Goal: Task Accomplishment & Management: Manage account settings

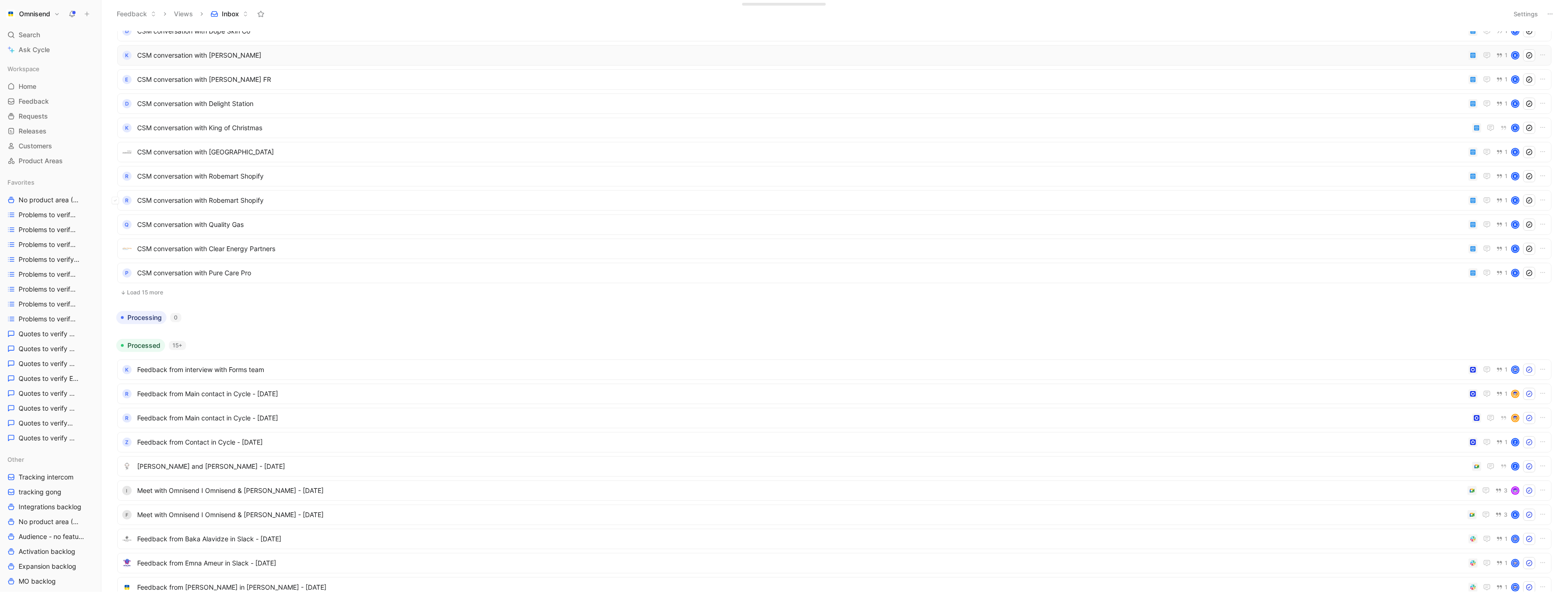
scroll to position [147, 0]
click at [144, 275] on button "Load 15 more" at bounding box center [835, 273] width 1435 height 11
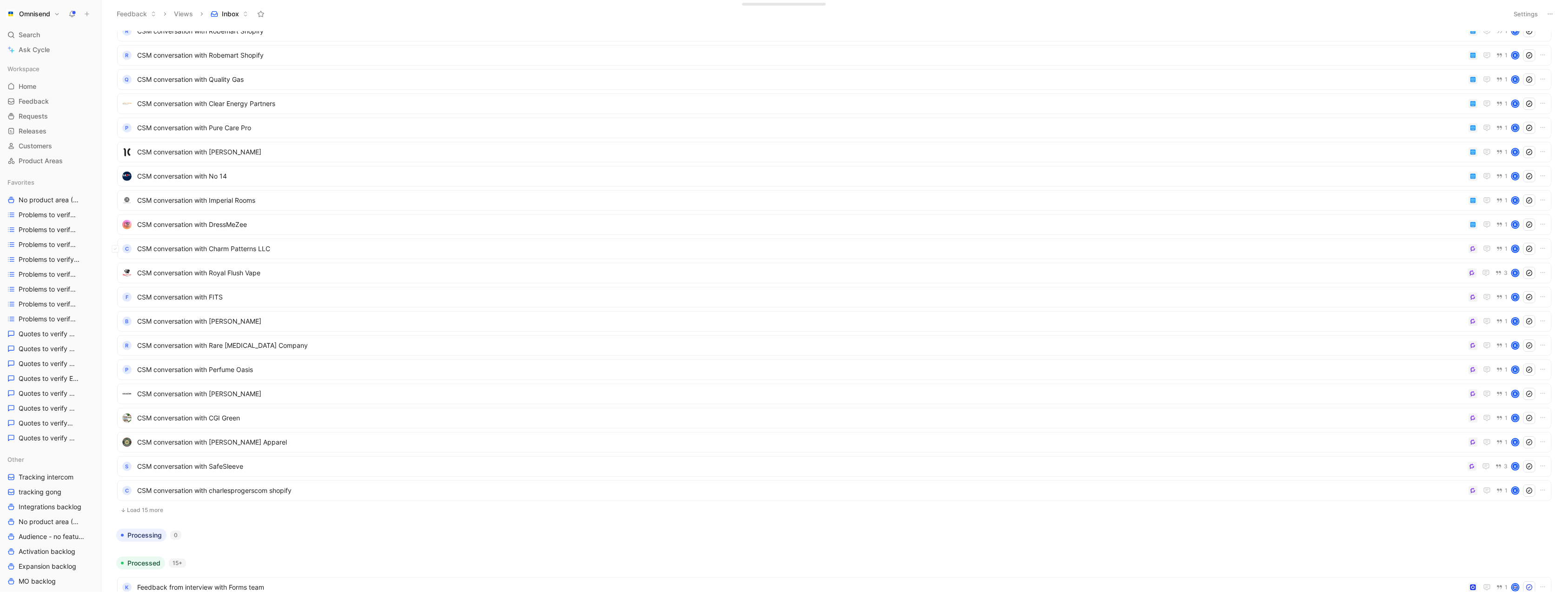
scroll to position [275, 0]
click at [771, 275] on span "CSM conversation with Royal Flush Vape" at bounding box center [800, 272] width 1327 height 11
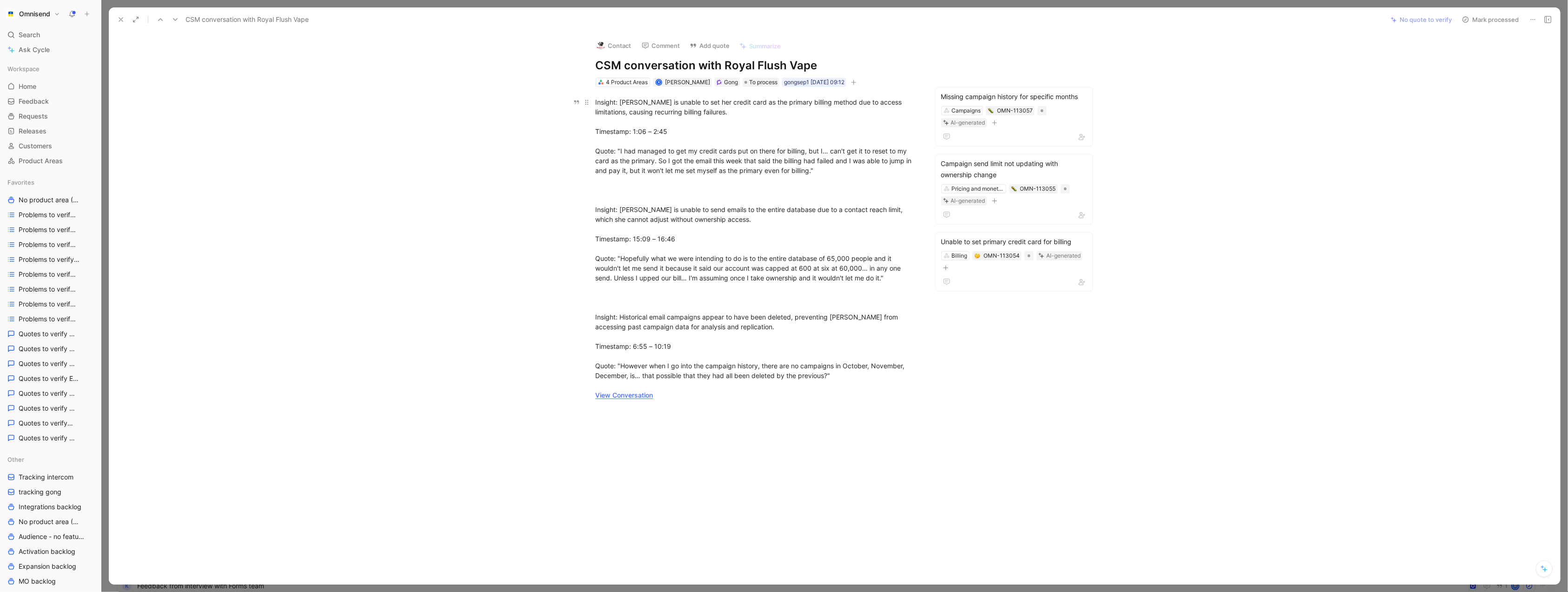
click at [636, 397] on link "View Conversation" at bounding box center [625, 395] width 58 height 8
click at [121, 21] on icon at bounding box center [121, 19] width 7 height 7
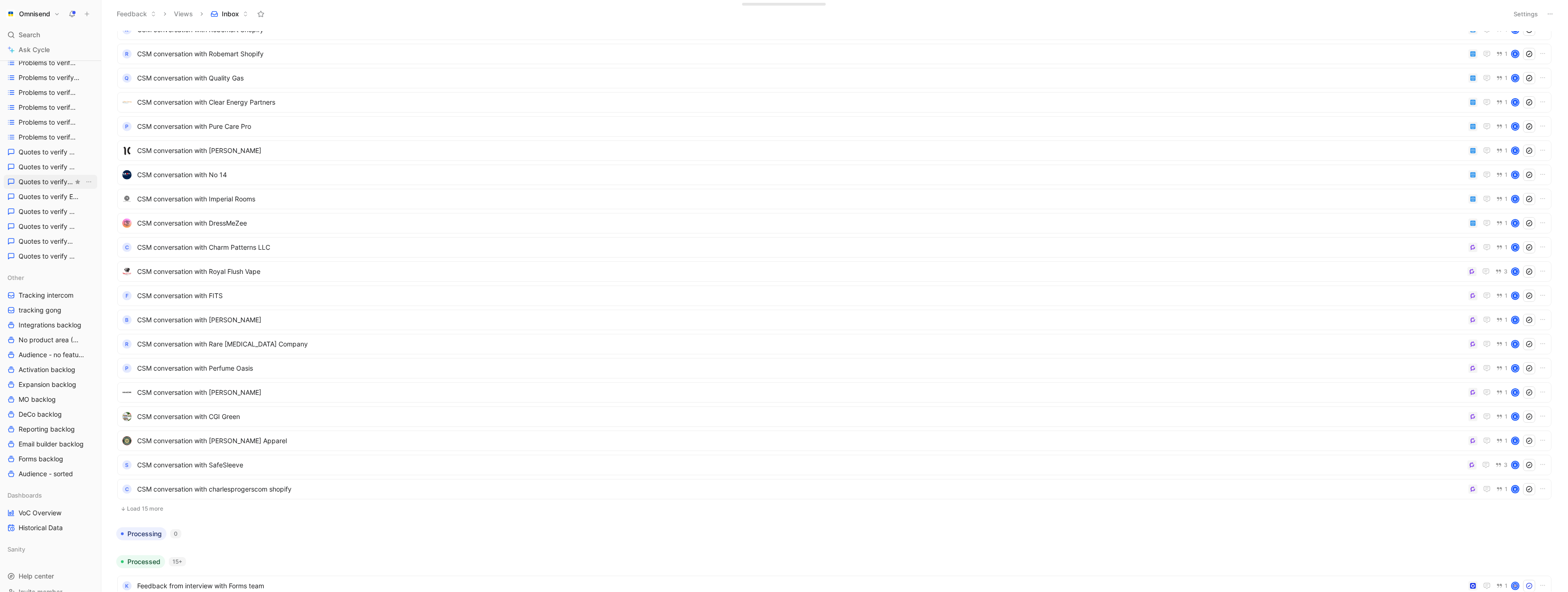
scroll to position [189, 0]
click at [87, 286] on icon "View actions" at bounding box center [89, 289] width 7 height 7
click at [102, 364] on div "Delete" at bounding box center [94, 369] width 70 height 11
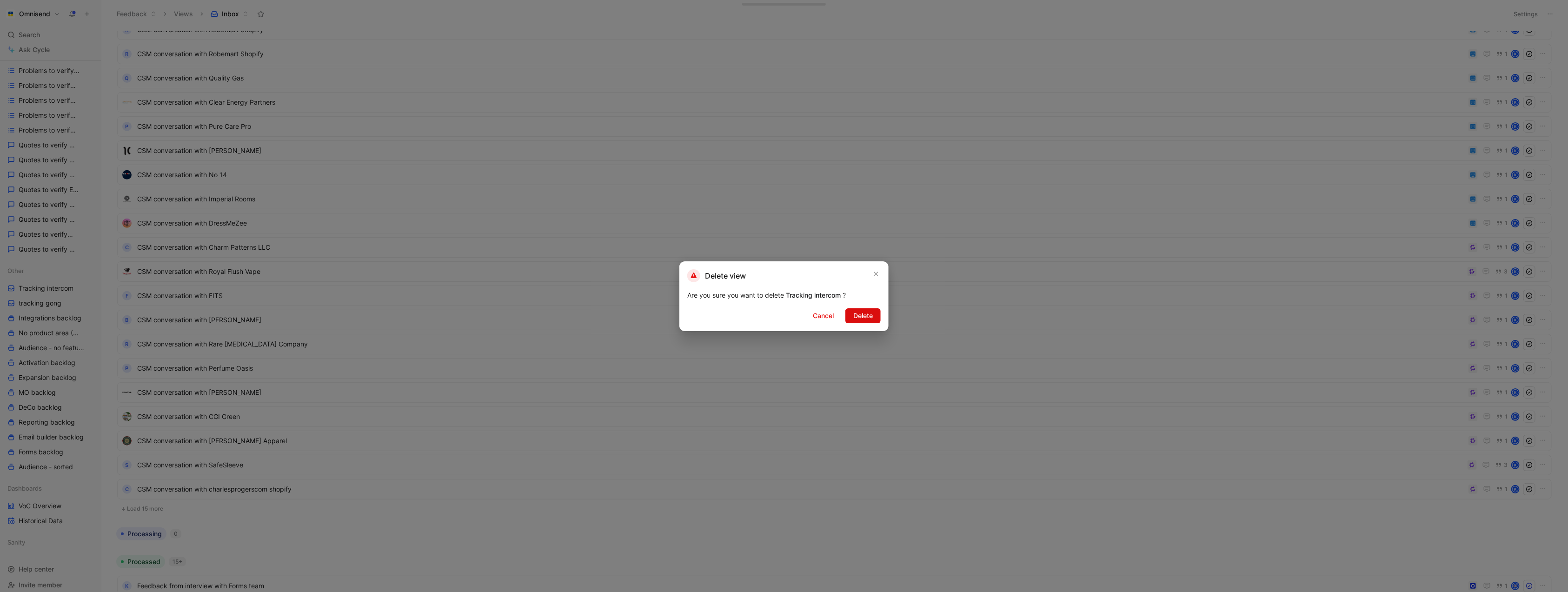
click at [876, 316] on button "Delete" at bounding box center [863, 315] width 35 height 15
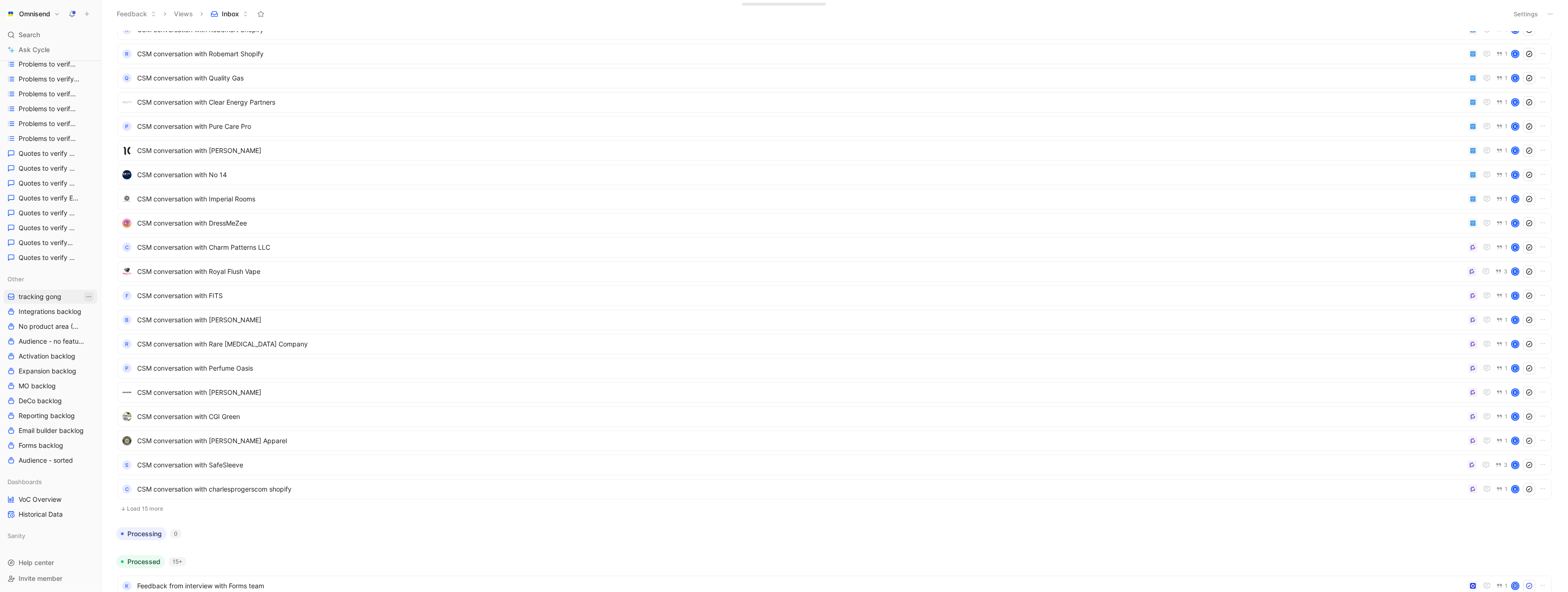
click at [89, 299] on icon "View actions" at bounding box center [89, 297] width 7 height 7
click at [102, 375] on div "Delete" at bounding box center [94, 377] width 70 height 11
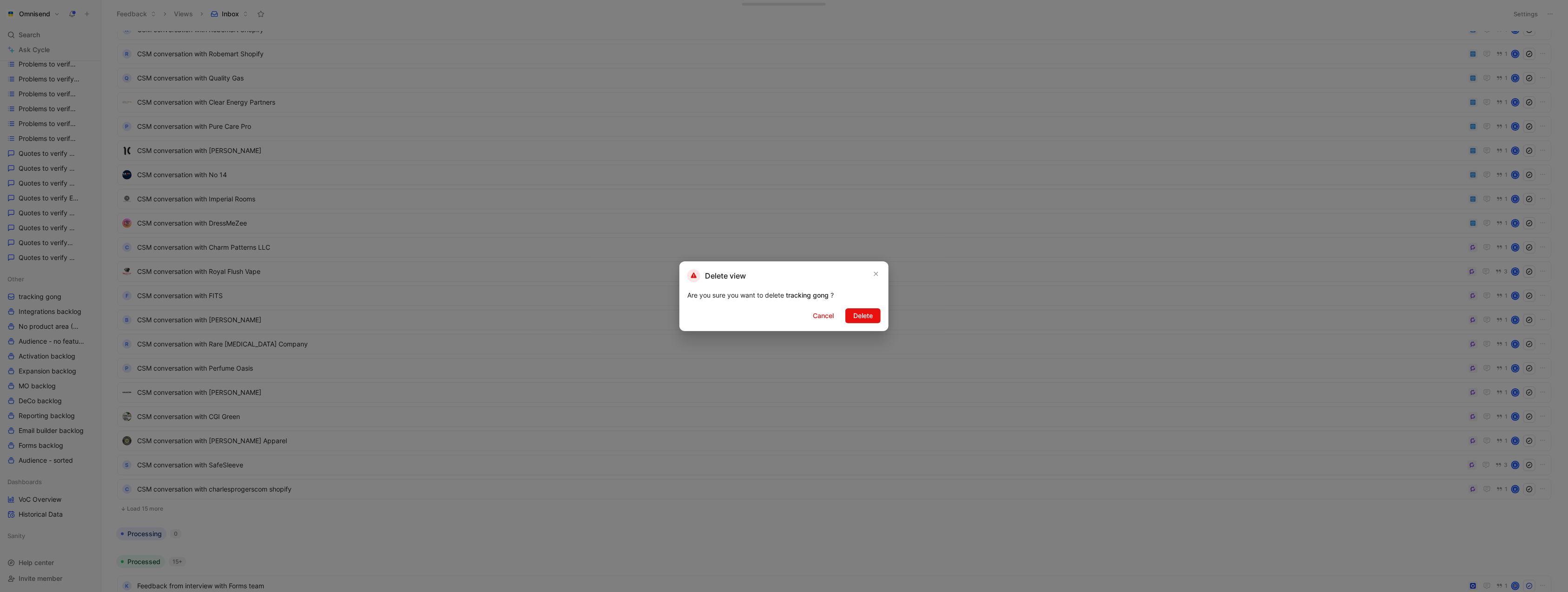
click at [867, 303] on div "Delete view Are you sure you want to delete tracking gong ? Cancel Delete" at bounding box center [784, 296] width 209 height 70
click at [867, 311] on span "Delete" at bounding box center [863, 316] width 19 height 11
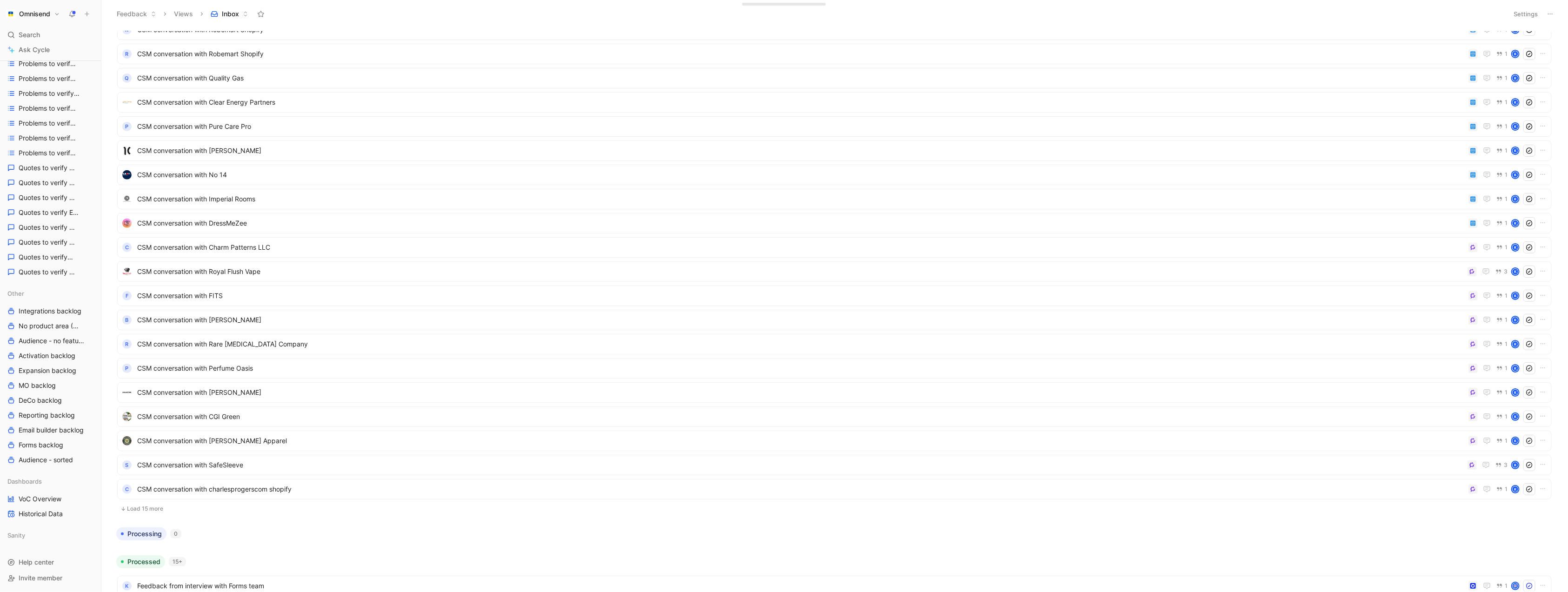
scroll to position [0, 0]
click at [54, 18] on button "Omnisend" at bounding box center [33, 13] width 58 height 13
click at [75, 90] on div "Workspace settings G then S" at bounding box center [63, 95] width 114 height 15
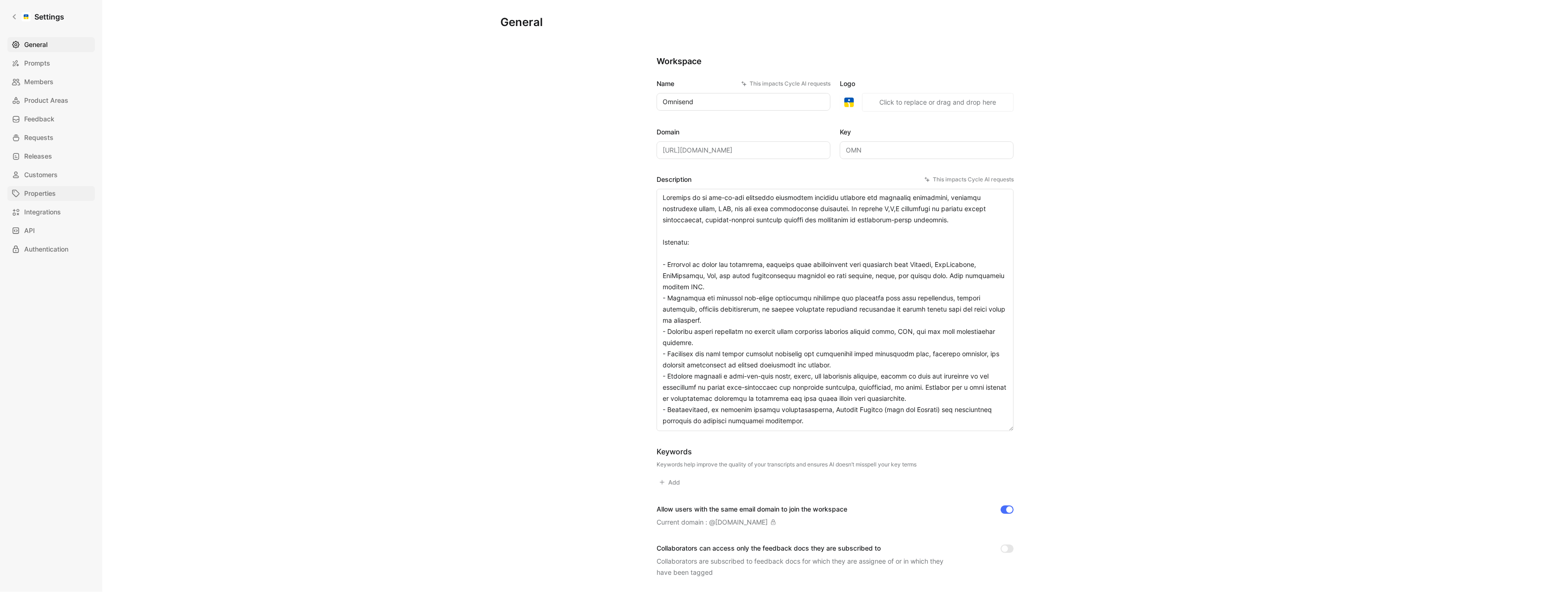
click at [46, 195] on span "Properties" at bounding box center [40, 194] width 32 height 11
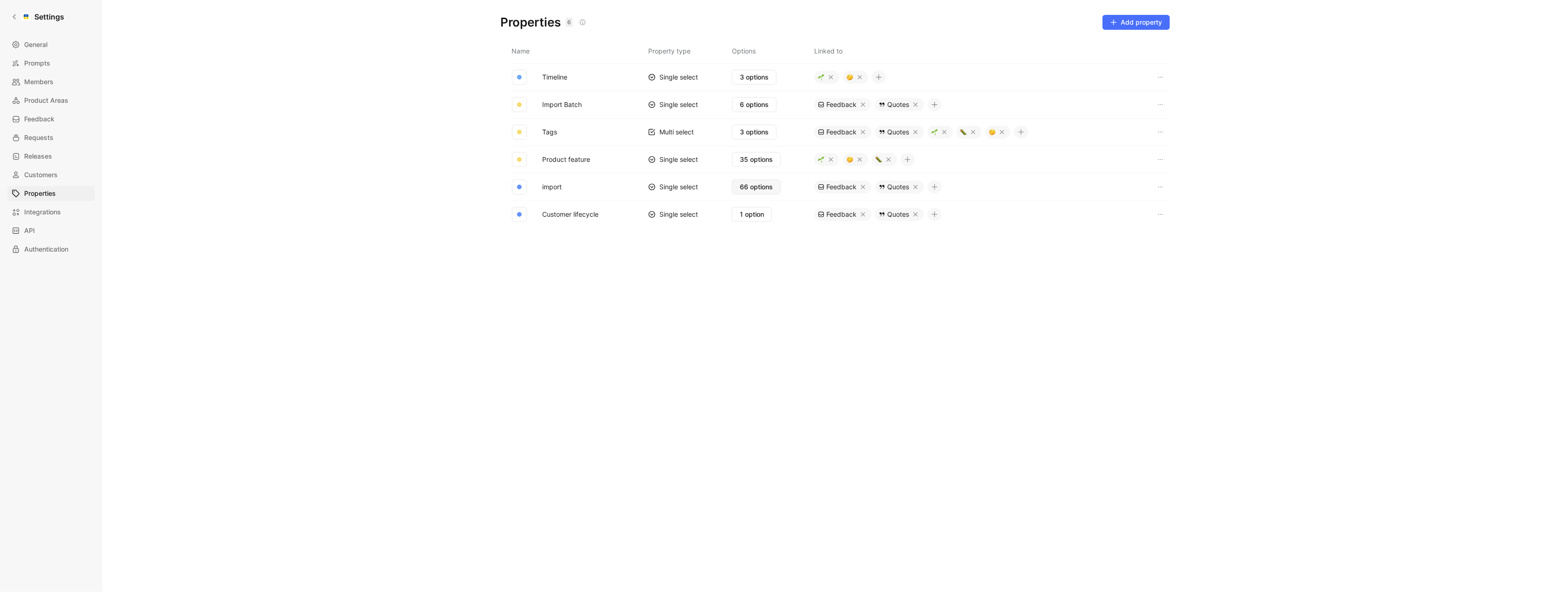
click at [777, 191] on button "66 options" at bounding box center [756, 187] width 49 height 15
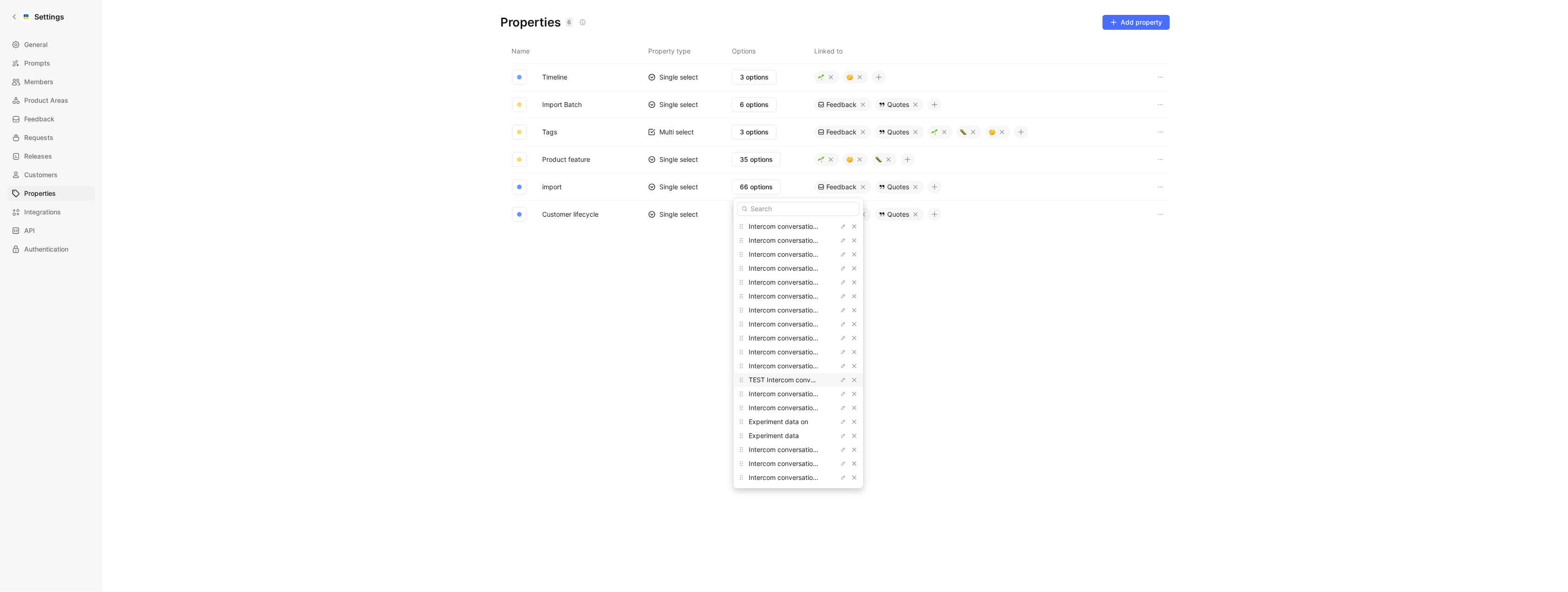
scroll to position [671, 0]
click at [852, 434] on icon "button" at bounding box center [855, 435] width 5 height 5
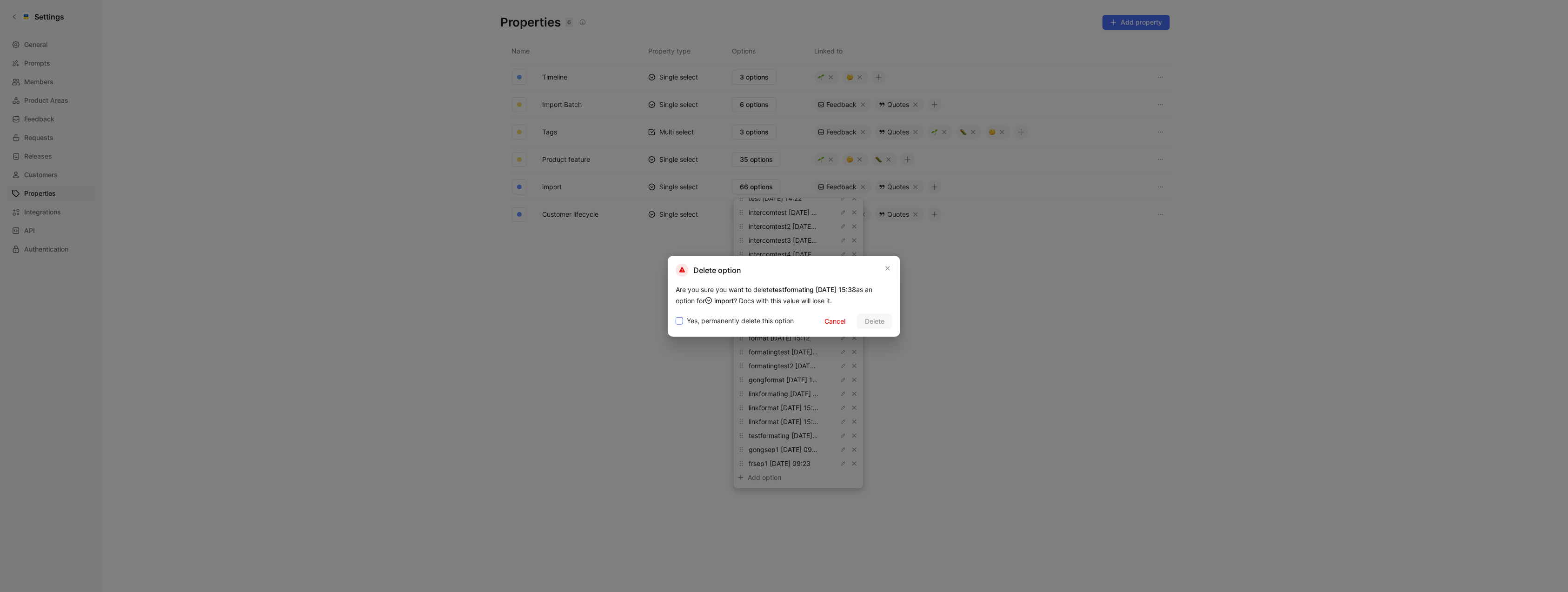
click at [786, 323] on span "Yes, permanently delete this option" at bounding box center [740, 321] width 107 height 11
click at [676, 315] on input "Yes, permanently delete this option" at bounding box center [676, 315] width 0 height 0
click at [880, 323] on span "Delete" at bounding box center [875, 322] width 19 height 11
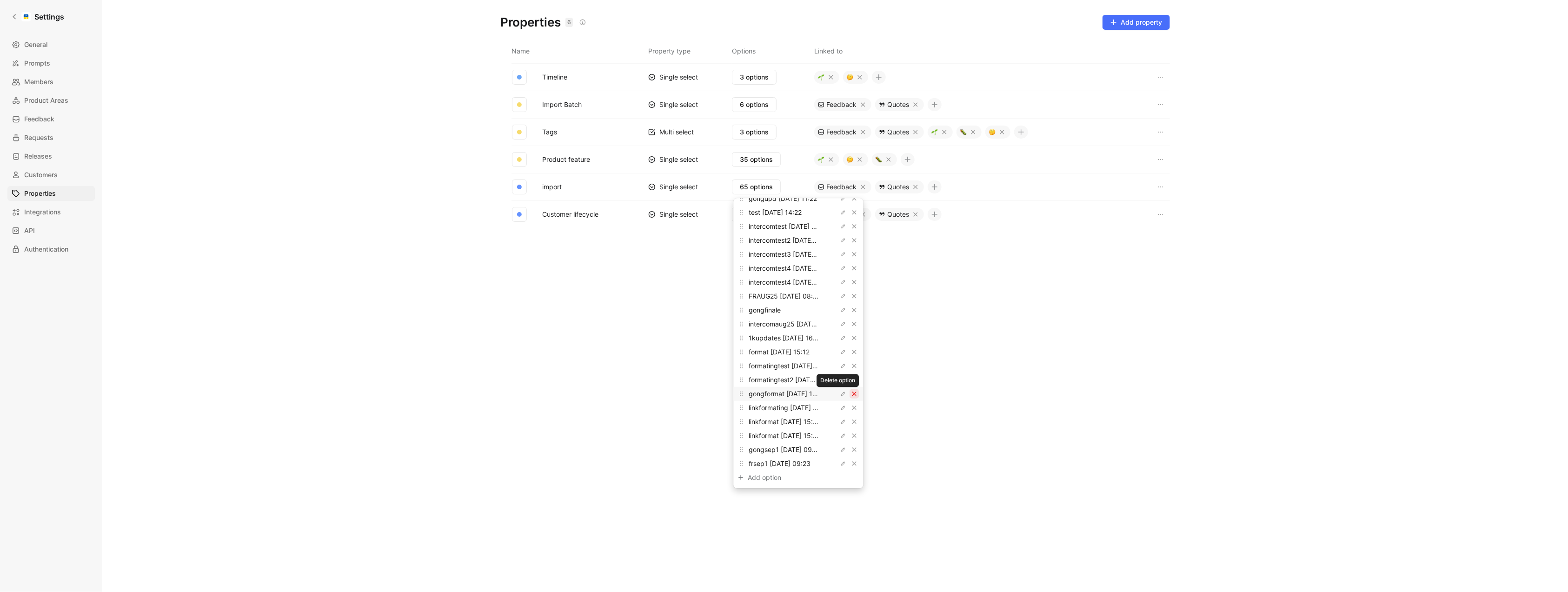
click at [850, 389] on button "button" at bounding box center [854, 393] width 9 height 9
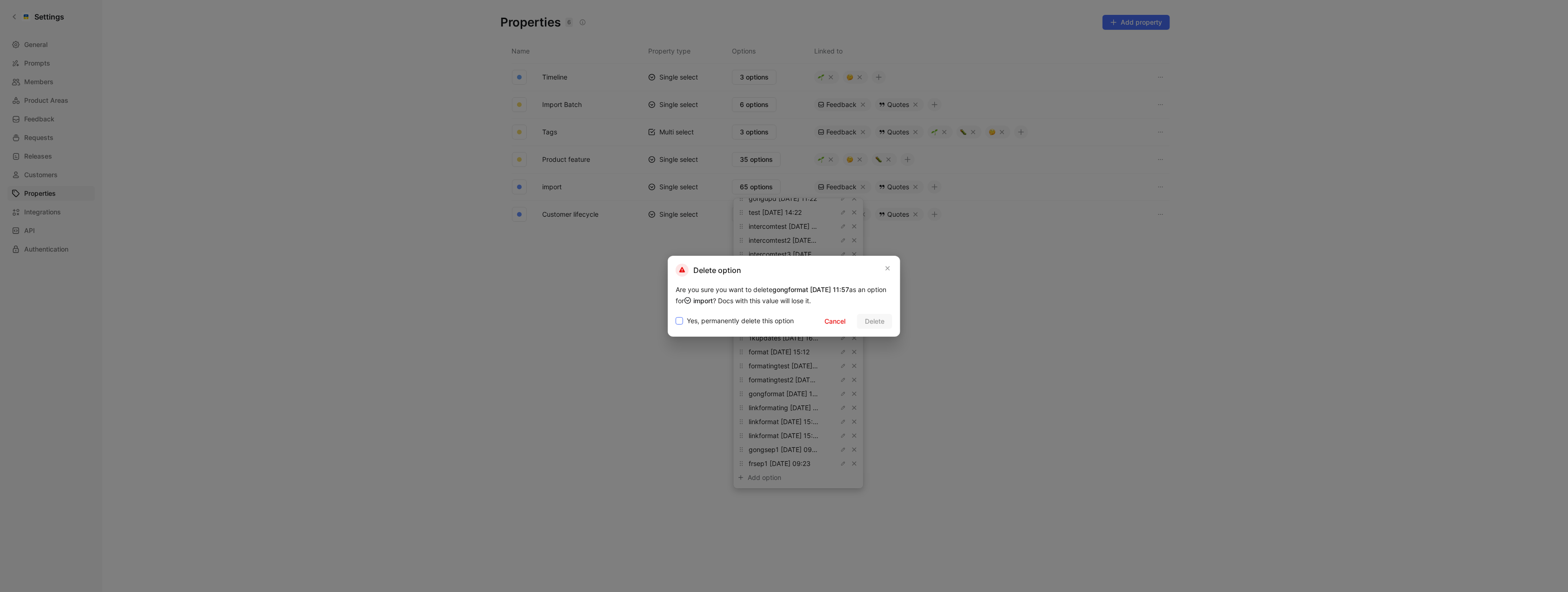
click at [741, 320] on span "Yes, permanently delete this option" at bounding box center [740, 321] width 107 height 11
click at [676, 315] on input "Yes, permanently delete this option" at bounding box center [676, 315] width 0 height 0
click at [882, 316] on span "Delete" at bounding box center [875, 322] width 19 height 11
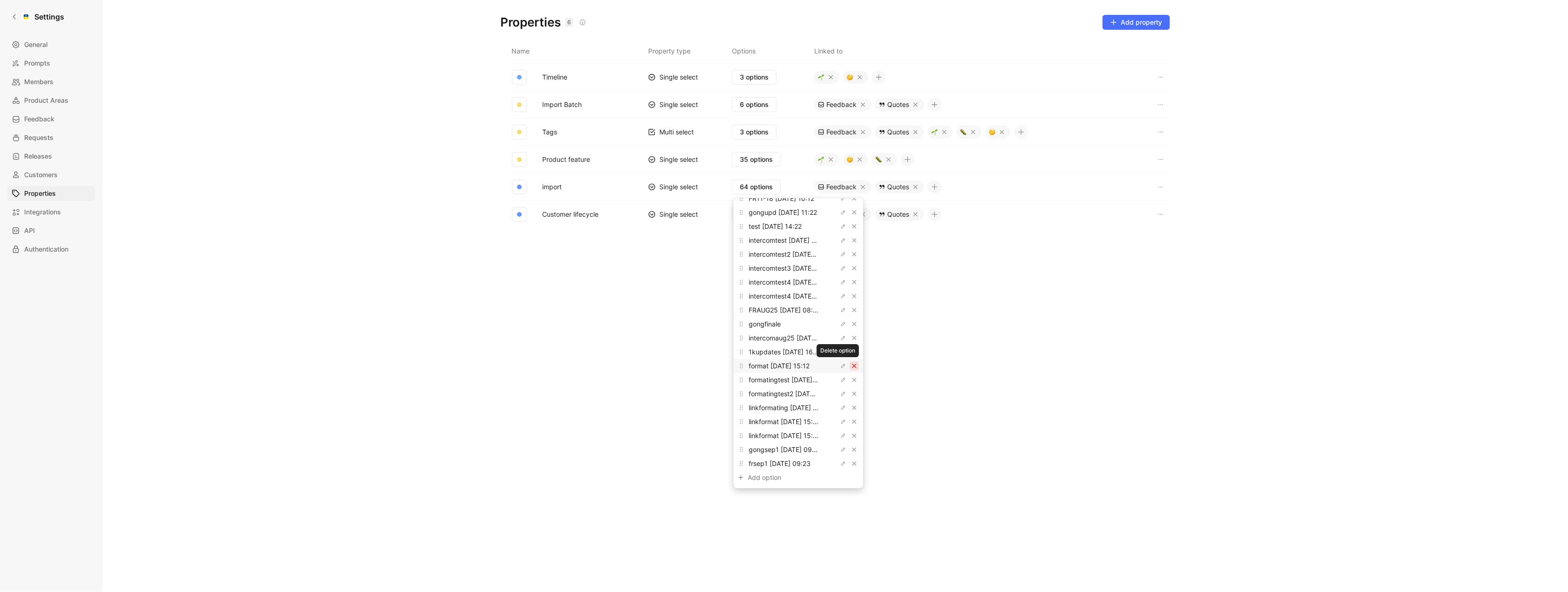
click at [850, 367] on button "button" at bounding box center [854, 366] width 9 height 9
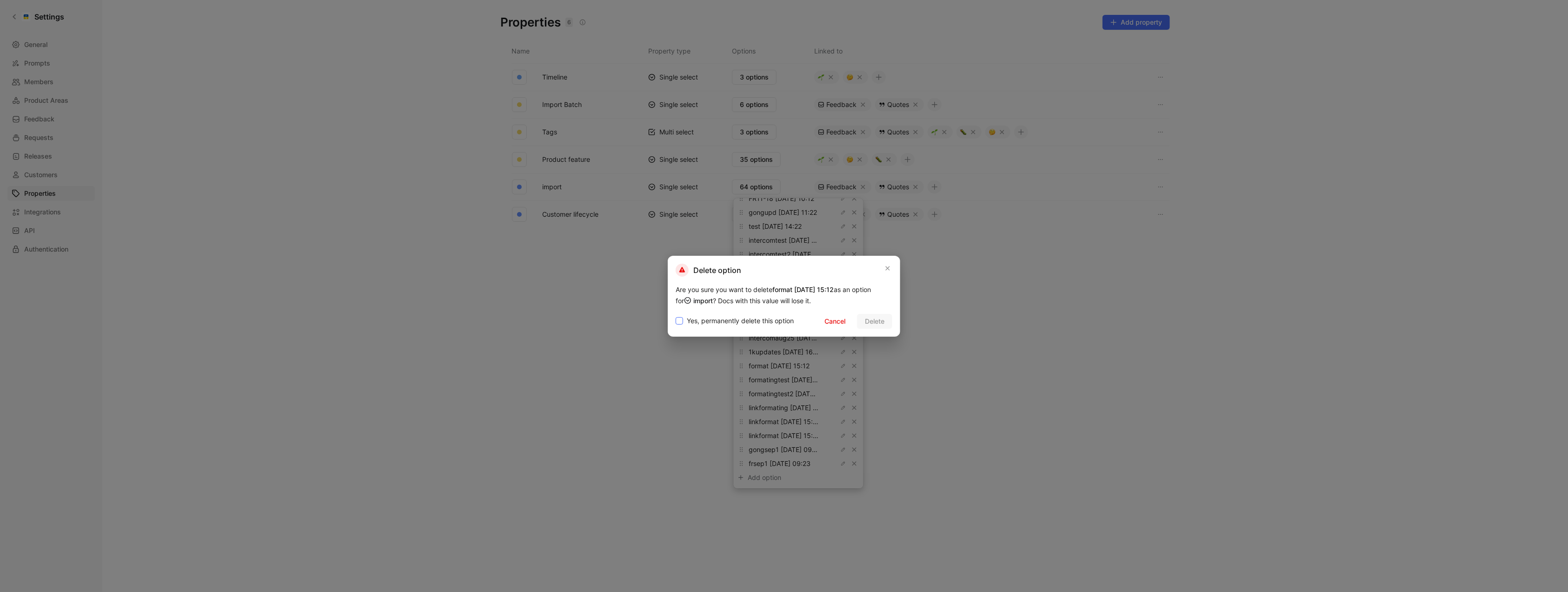
click at [749, 324] on span "Yes, permanently delete this option" at bounding box center [740, 321] width 107 height 11
click at [676, 315] on input "Yes, permanently delete this option" at bounding box center [676, 315] width 0 height 0
click at [886, 325] on button "Delete" at bounding box center [875, 322] width 35 height 15
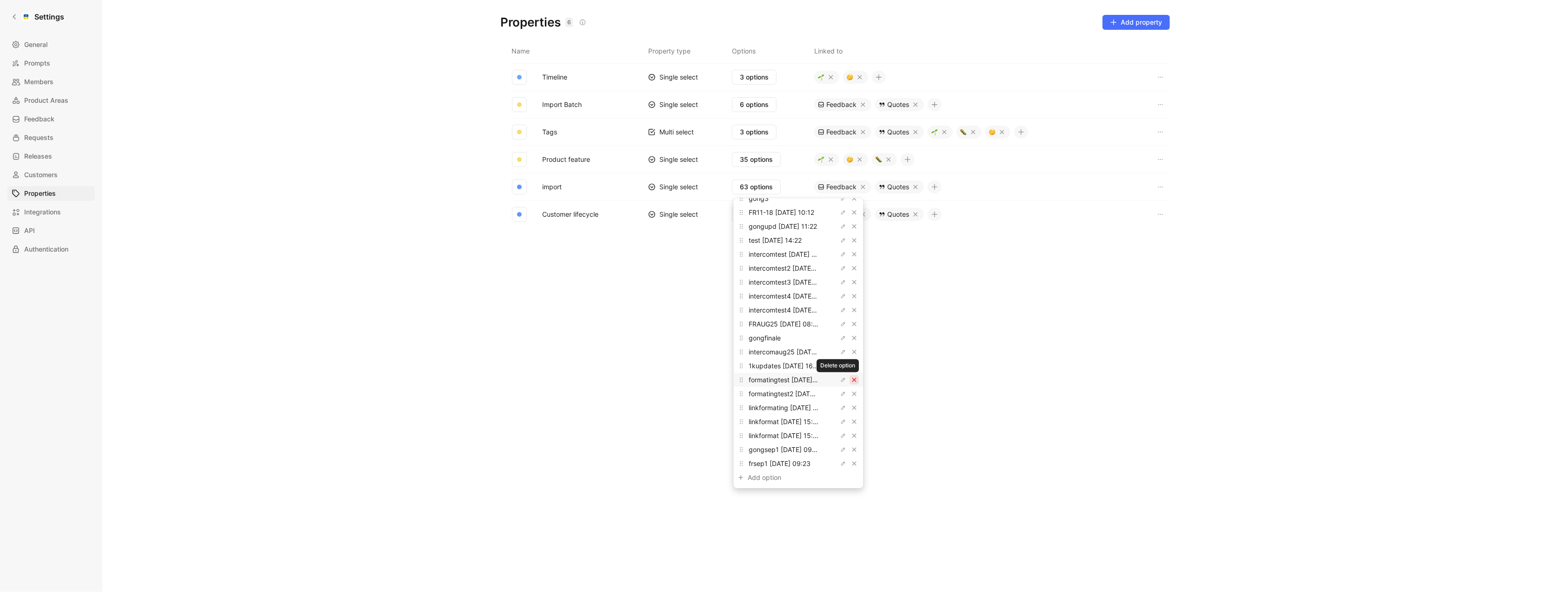
click at [852, 379] on icon "button" at bounding box center [855, 380] width 5 height 5
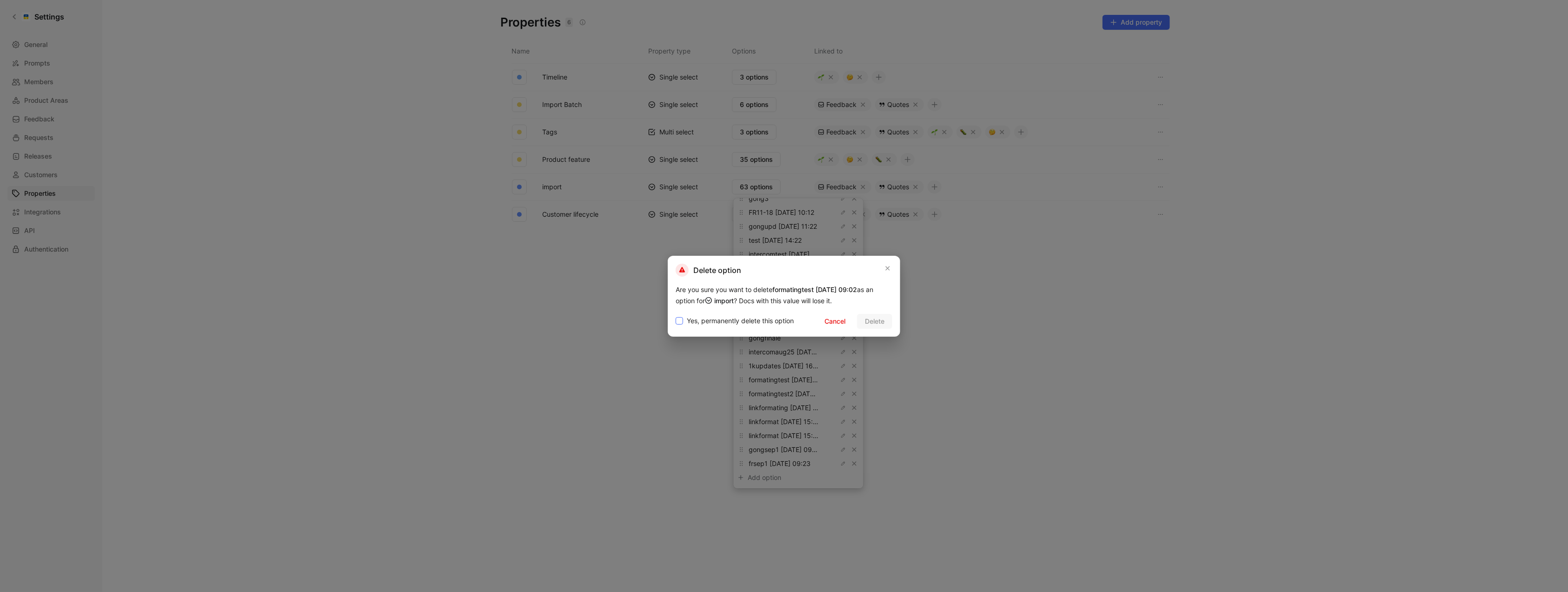
click at [761, 326] on span "Yes, permanently delete this option" at bounding box center [740, 321] width 107 height 11
click at [676, 315] on input "Yes, permanently delete this option" at bounding box center [676, 315] width 0 height 0
click at [873, 320] on span "Delete" at bounding box center [875, 322] width 19 height 11
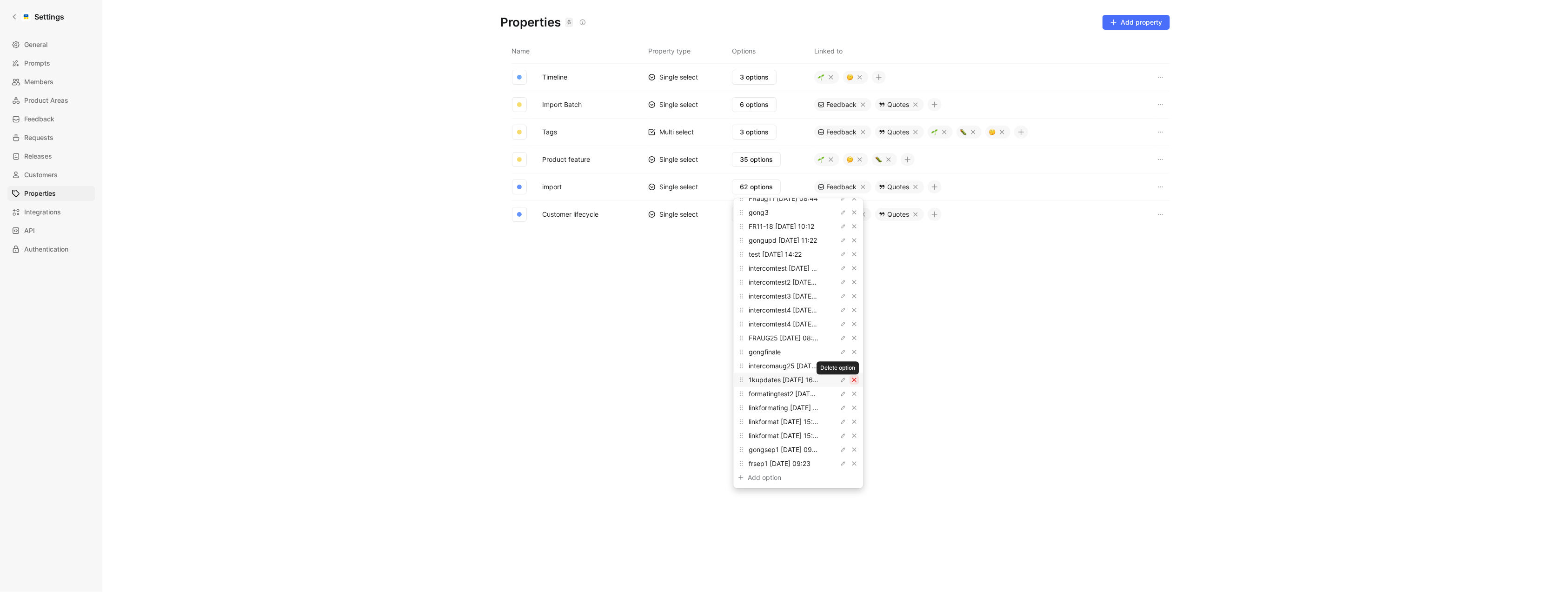
click at [850, 381] on button "button" at bounding box center [854, 379] width 9 height 9
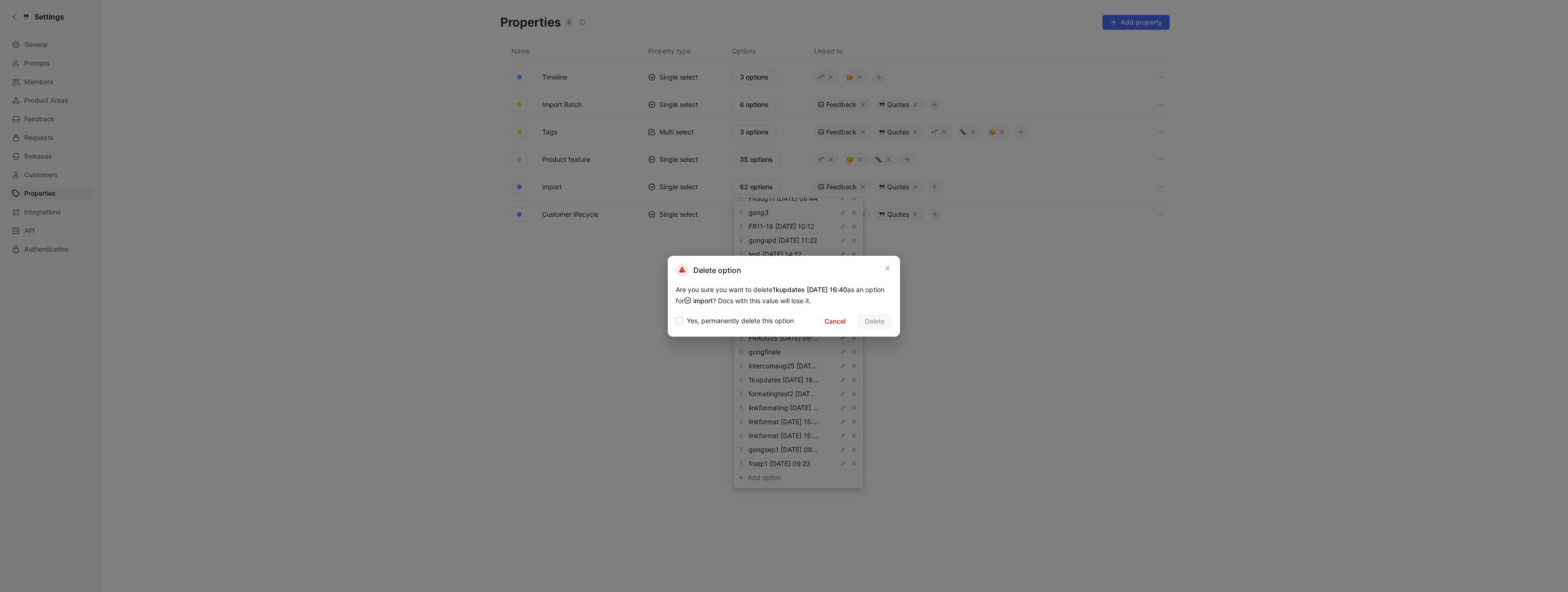
click at [793, 394] on div at bounding box center [784, 296] width 1568 height 592
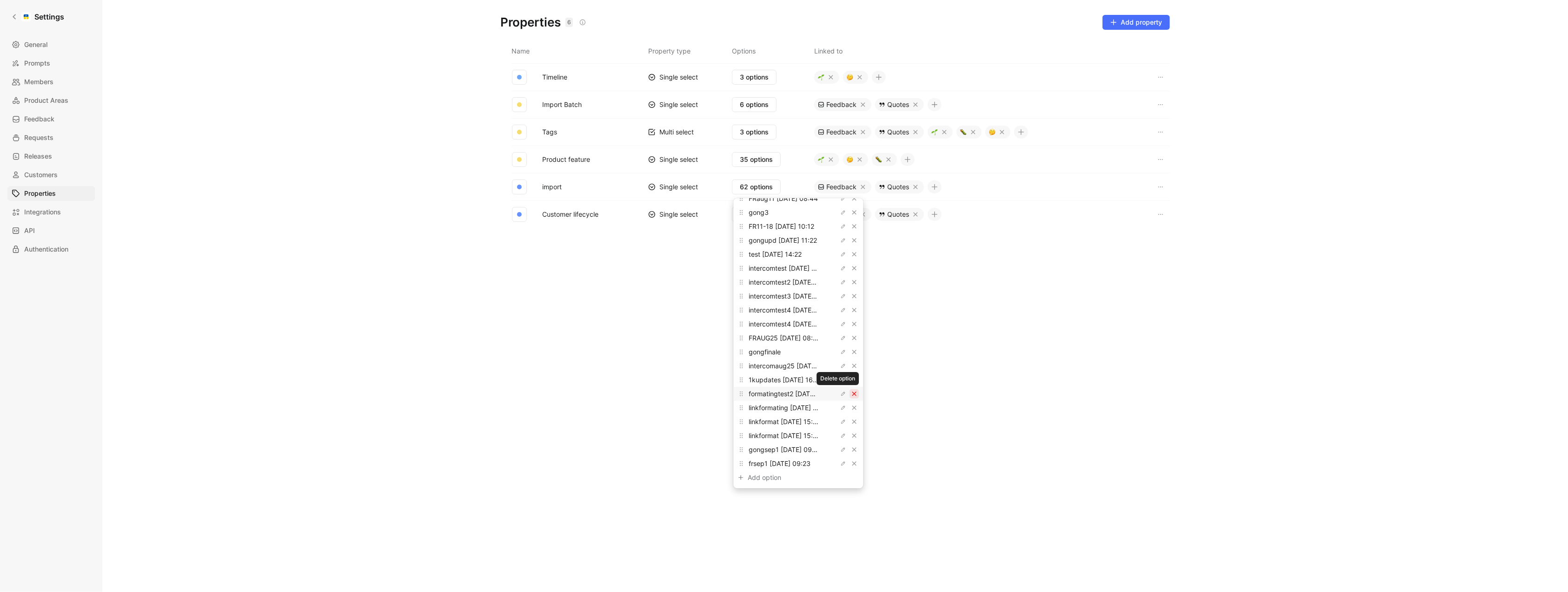
click at [850, 393] on button "button" at bounding box center [854, 393] width 9 height 9
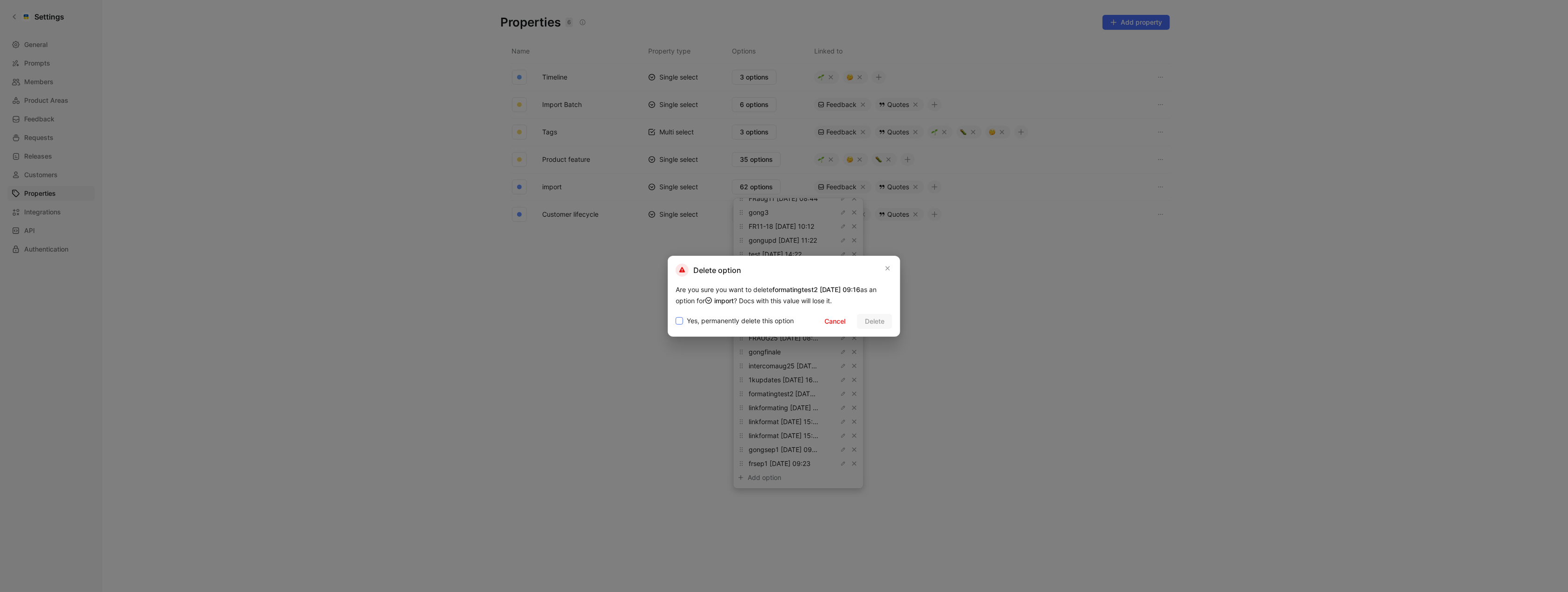
click at [761, 317] on span "Yes, permanently delete this option" at bounding box center [740, 321] width 107 height 11
click at [676, 315] on input "Yes, permanently delete this option" at bounding box center [676, 315] width 0 height 0
click at [863, 320] on button "Delete" at bounding box center [875, 322] width 35 height 15
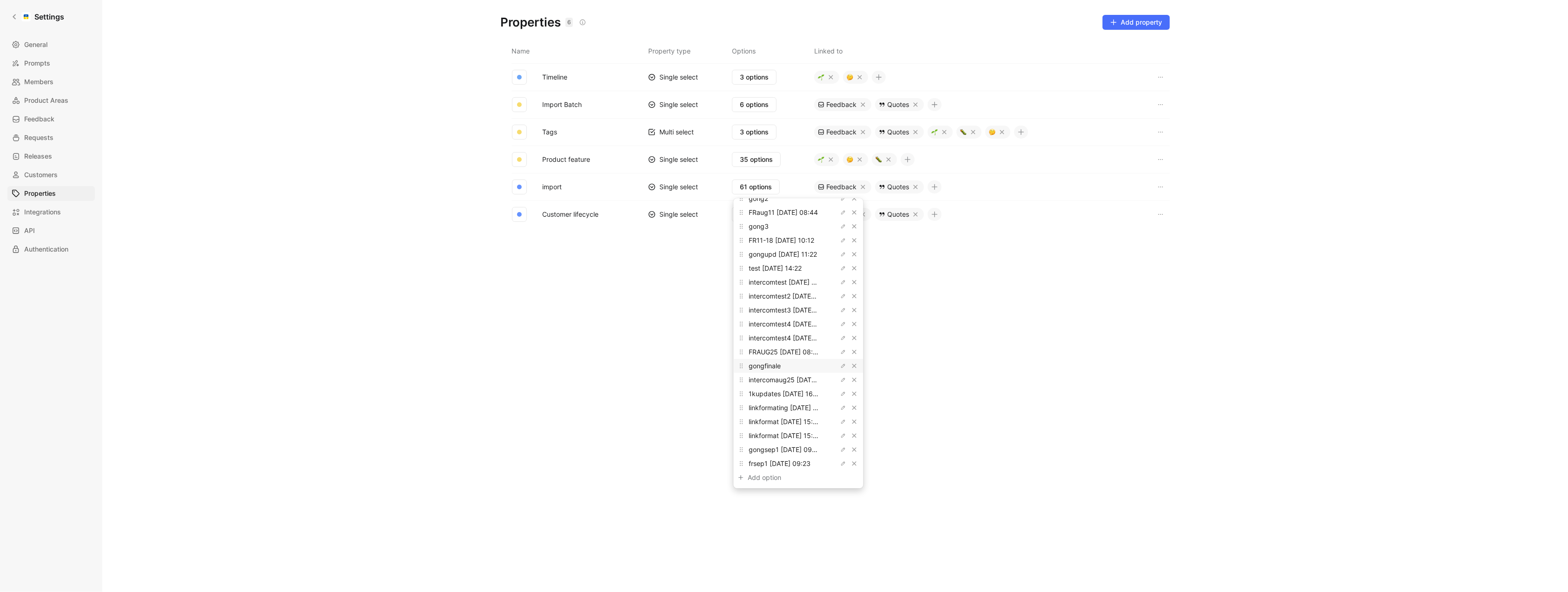
scroll to position [601, 0]
click at [850, 411] on button "button" at bounding box center [854, 407] width 9 height 9
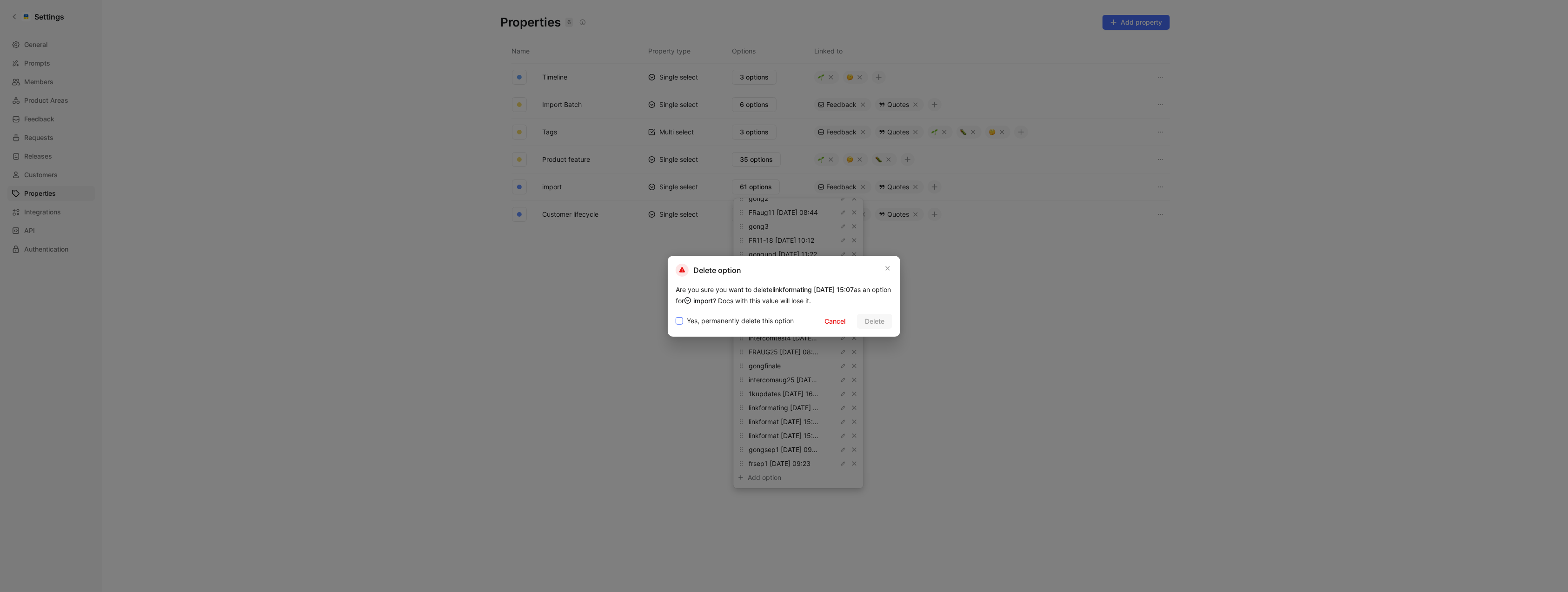
click at [787, 316] on span "Yes, permanently delete this option" at bounding box center [740, 321] width 107 height 11
click at [676, 315] on input "Yes, permanently delete this option" at bounding box center [676, 315] width 0 height 0
click at [870, 316] on span "Delete" at bounding box center [875, 322] width 19 height 11
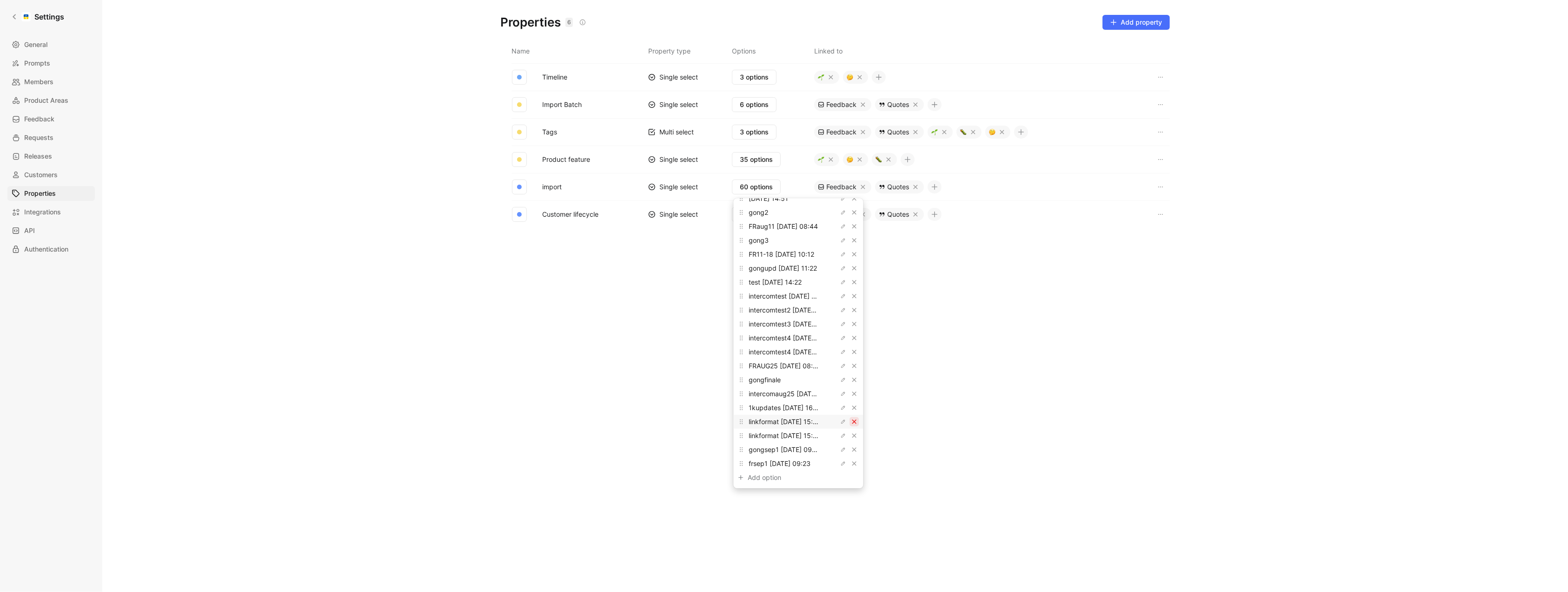
click at [852, 420] on icon "button" at bounding box center [855, 421] width 5 height 5
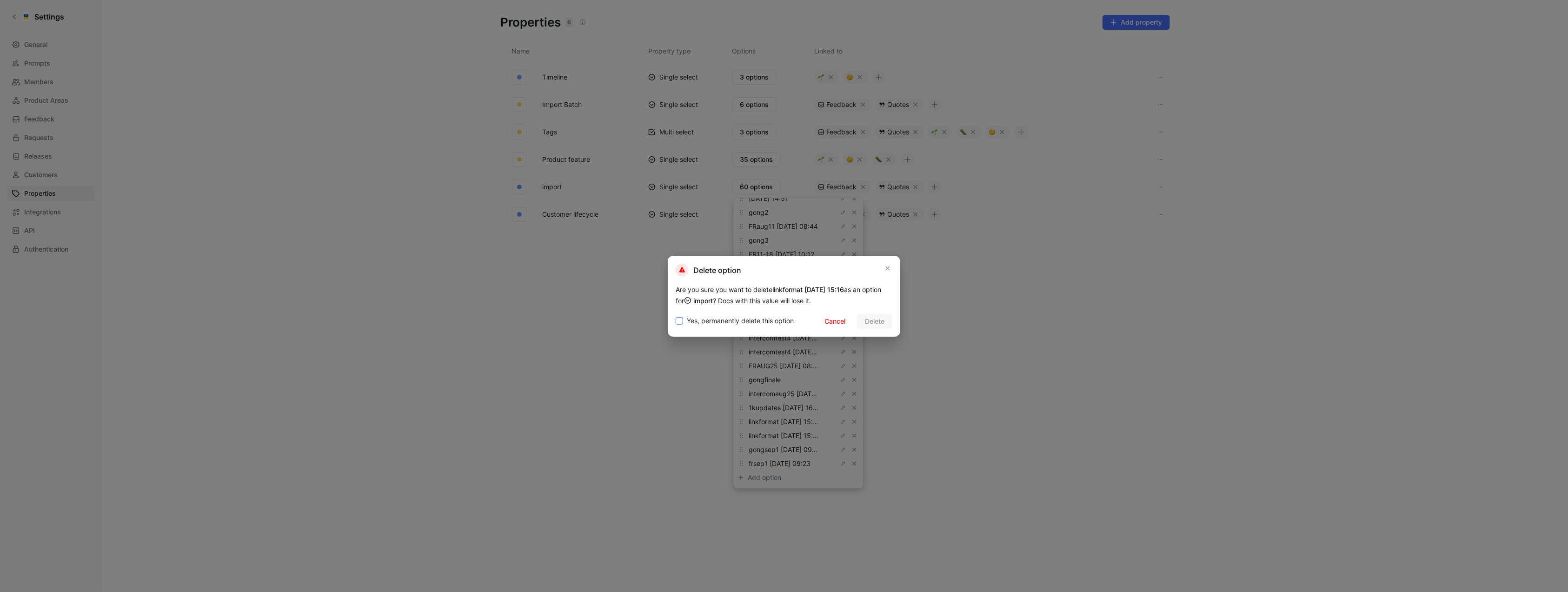
click at [789, 318] on span "Yes, permanently delete this option" at bounding box center [740, 321] width 107 height 11
click at [676, 315] on input "Yes, permanently delete this option" at bounding box center [676, 315] width 0 height 0
click at [869, 319] on span "Delete" at bounding box center [875, 322] width 19 height 11
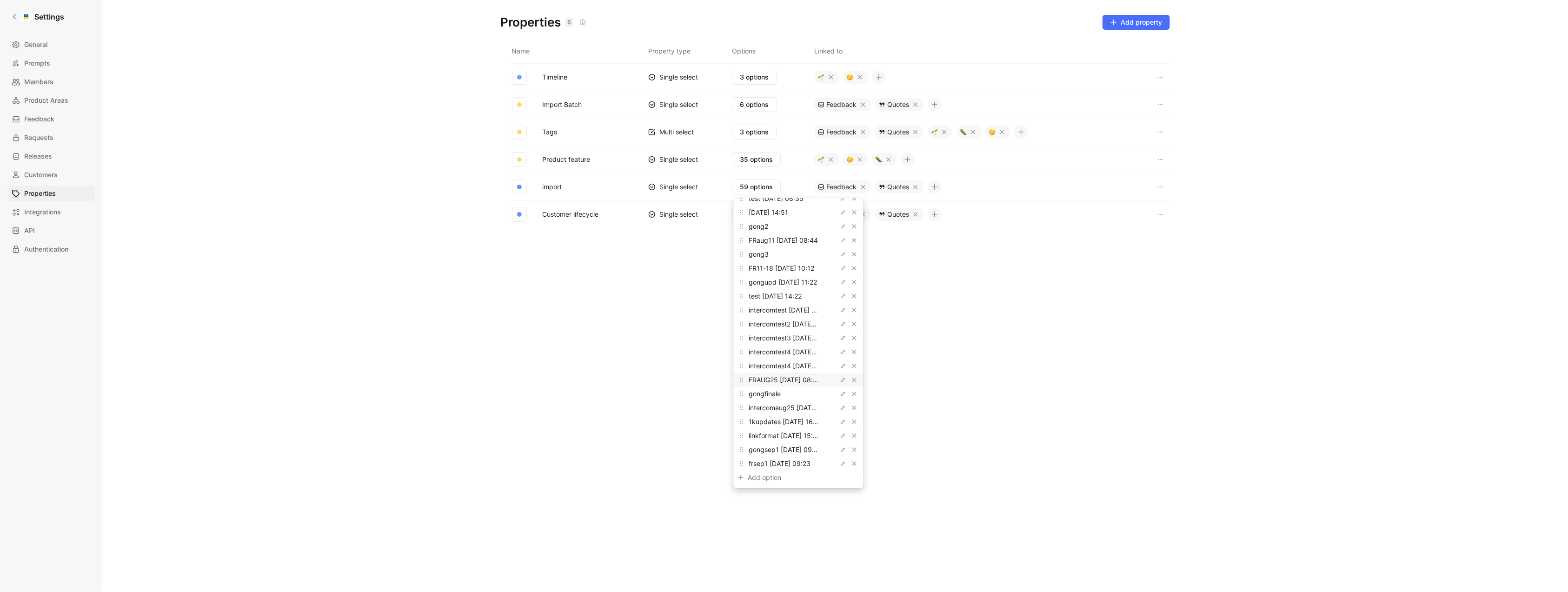
scroll to position [573, 0]
click at [852, 436] on icon "button" at bounding box center [854, 436] width 4 height 4
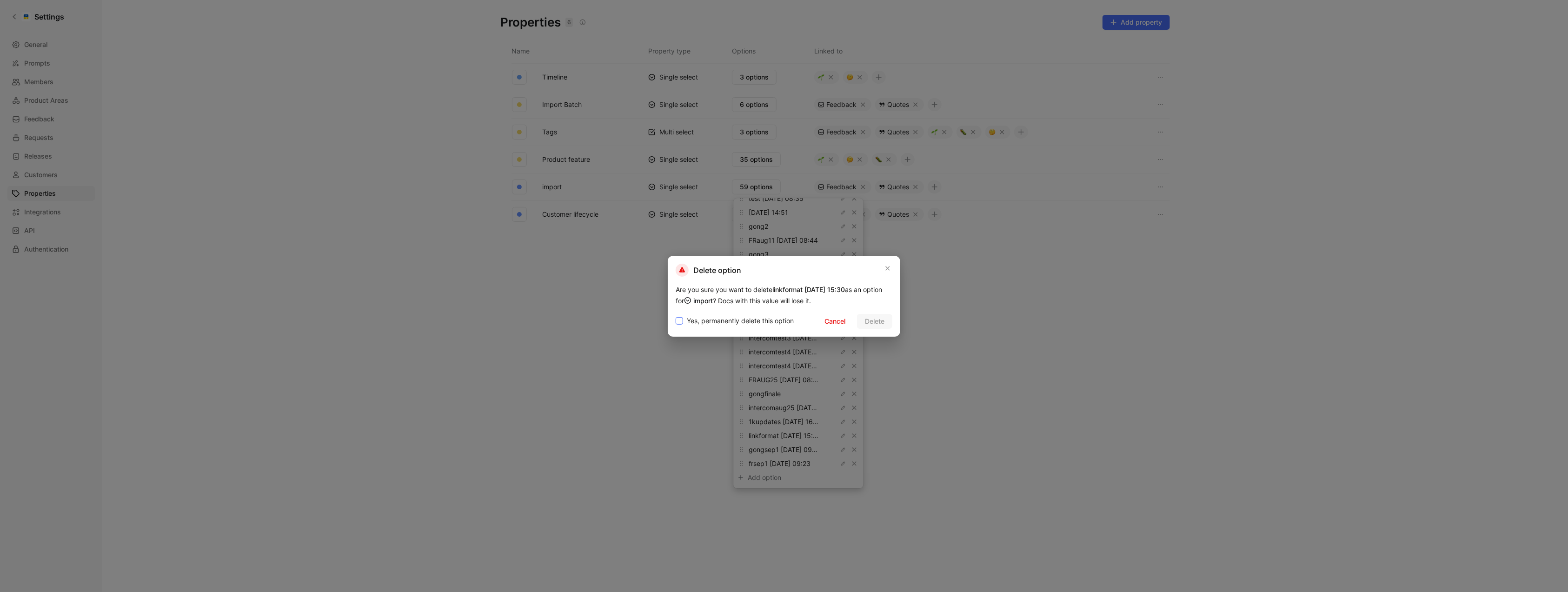
click at [765, 317] on span "Yes, permanently delete this option" at bounding box center [740, 321] width 107 height 11
click at [676, 315] on input "Yes, permanently delete this option" at bounding box center [676, 315] width 0 height 0
click at [878, 321] on span "Delete" at bounding box center [875, 322] width 19 height 11
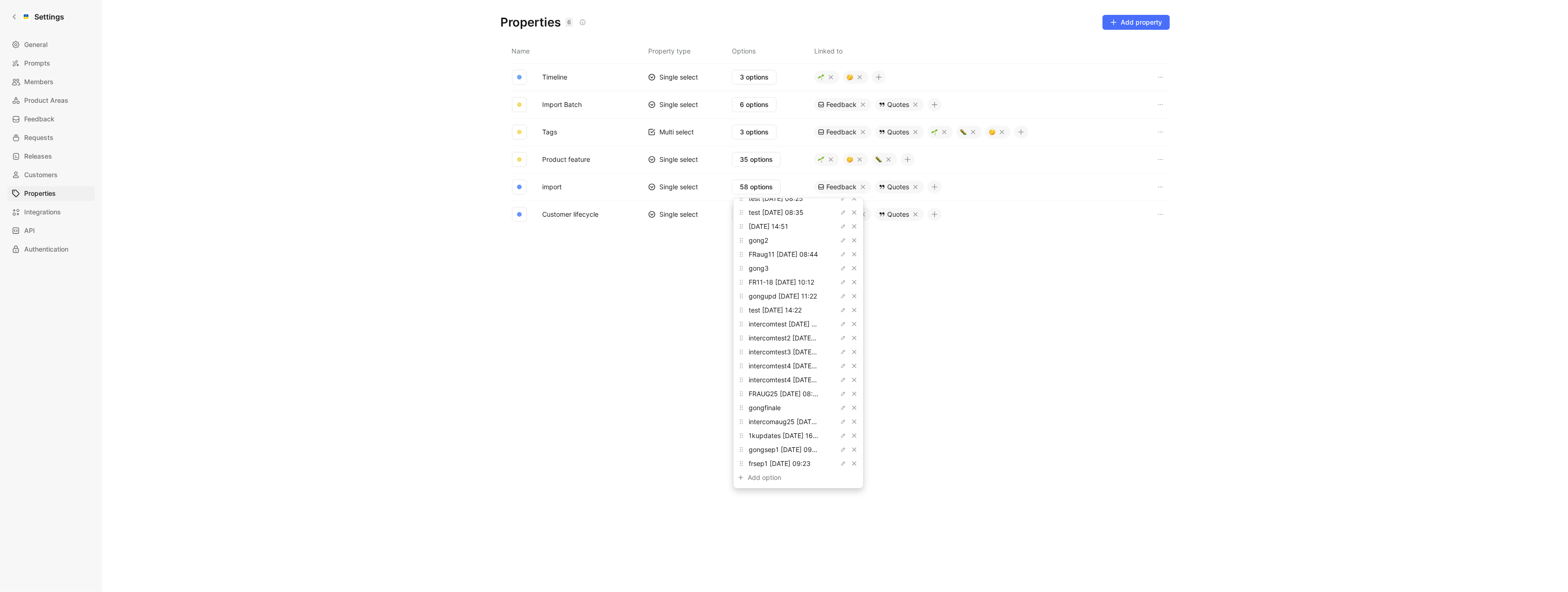
scroll to position [559, 0]
